Goal: Information Seeking & Learning: Learn about a topic

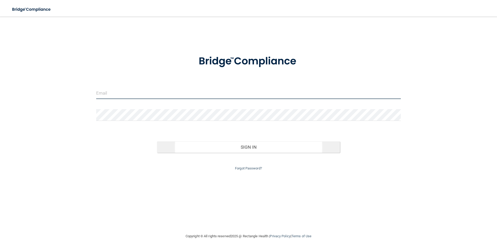
type input "[EMAIL_ADDRESS][DOMAIN_NAME]"
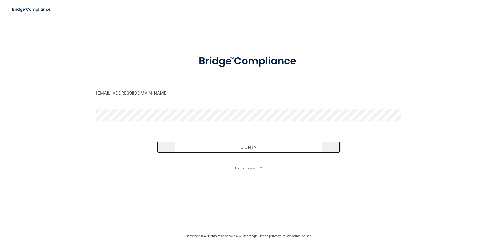
click at [242, 151] on button "Sign In" at bounding box center [248, 147] width 183 height 11
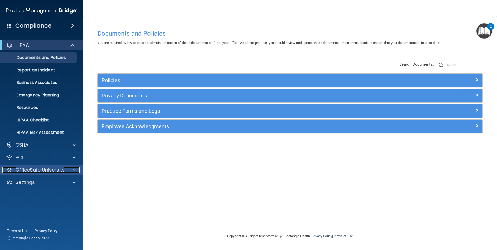
click at [51, 169] on p "OfficeSafe University" at bounding box center [40, 170] width 49 height 6
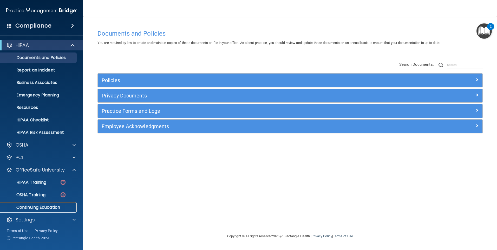
click at [55, 208] on p "Continuing Education" at bounding box center [38, 207] width 71 height 5
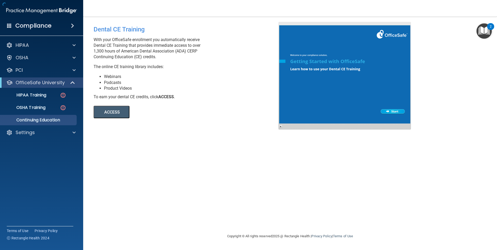
click at [113, 116] on button "ACCESS" at bounding box center [112, 112] width 36 height 12
click at [106, 114] on button "ACCESS" at bounding box center [112, 112] width 36 height 12
